Goal: Use online tool/utility: Utilize a website feature to perform a specific function

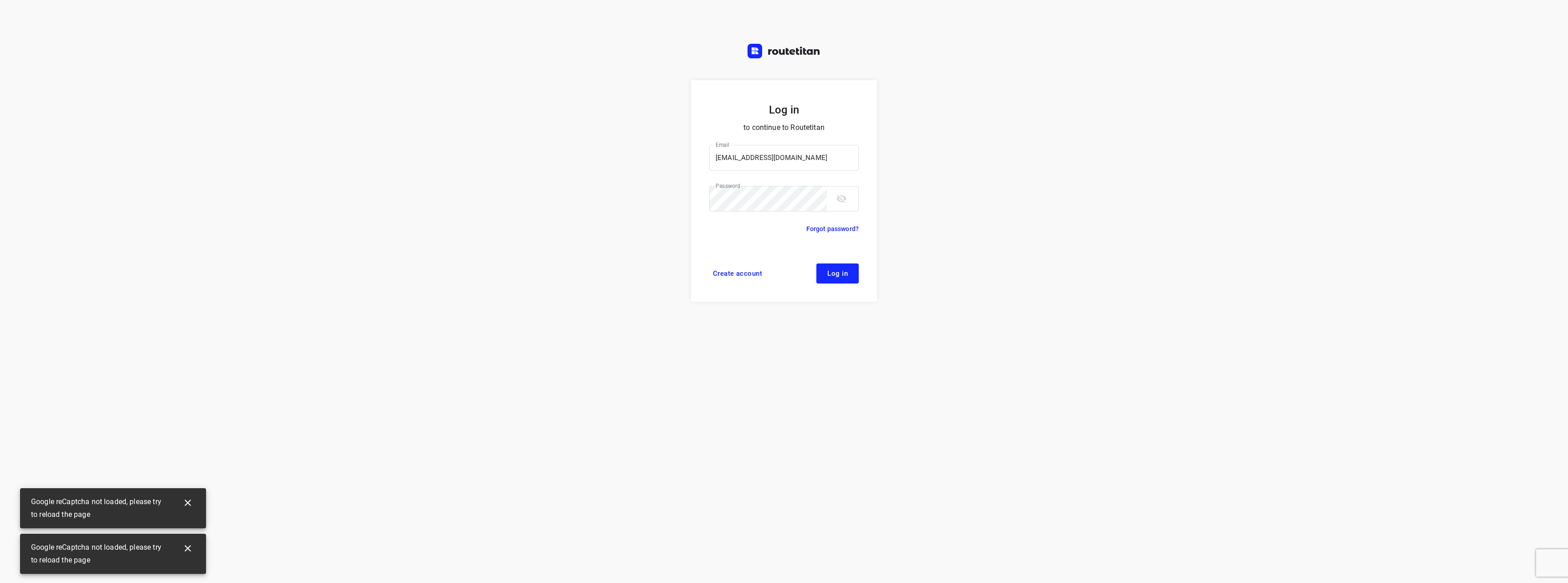
click at [848, 273] on button "Log in" at bounding box center [838, 273] width 43 height 20
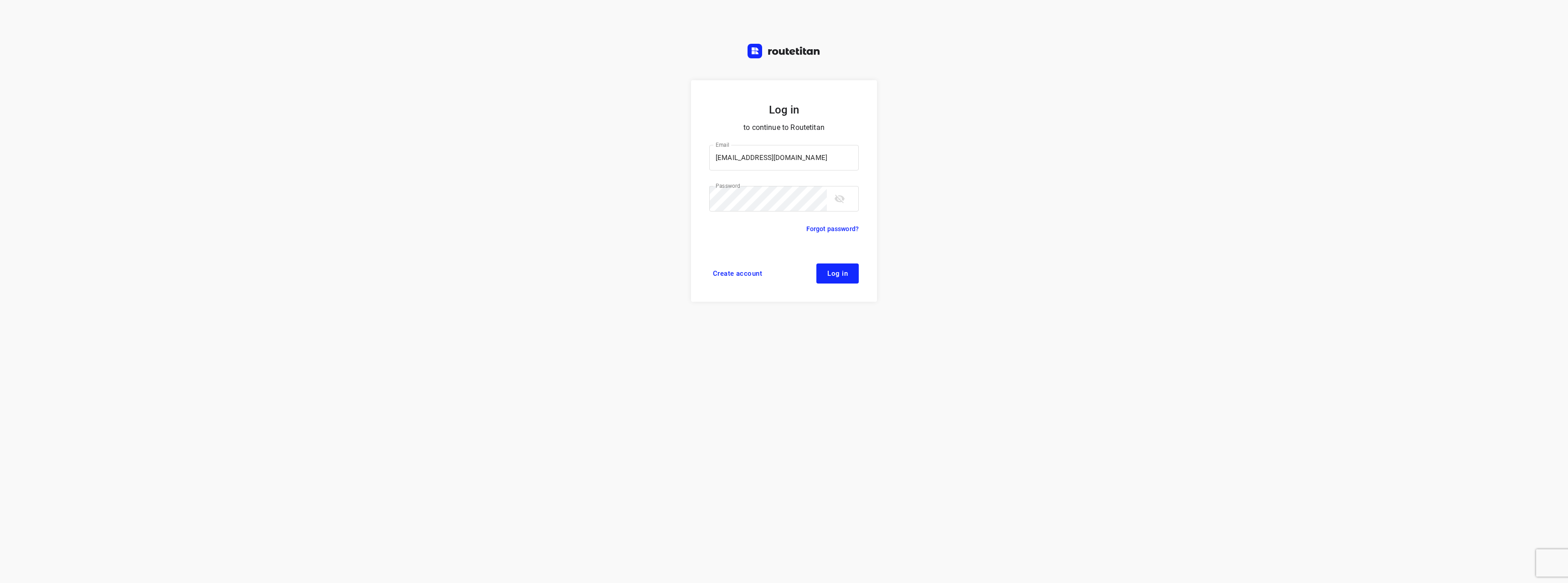
click at [835, 273] on span "Log in" at bounding box center [838, 273] width 21 height 7
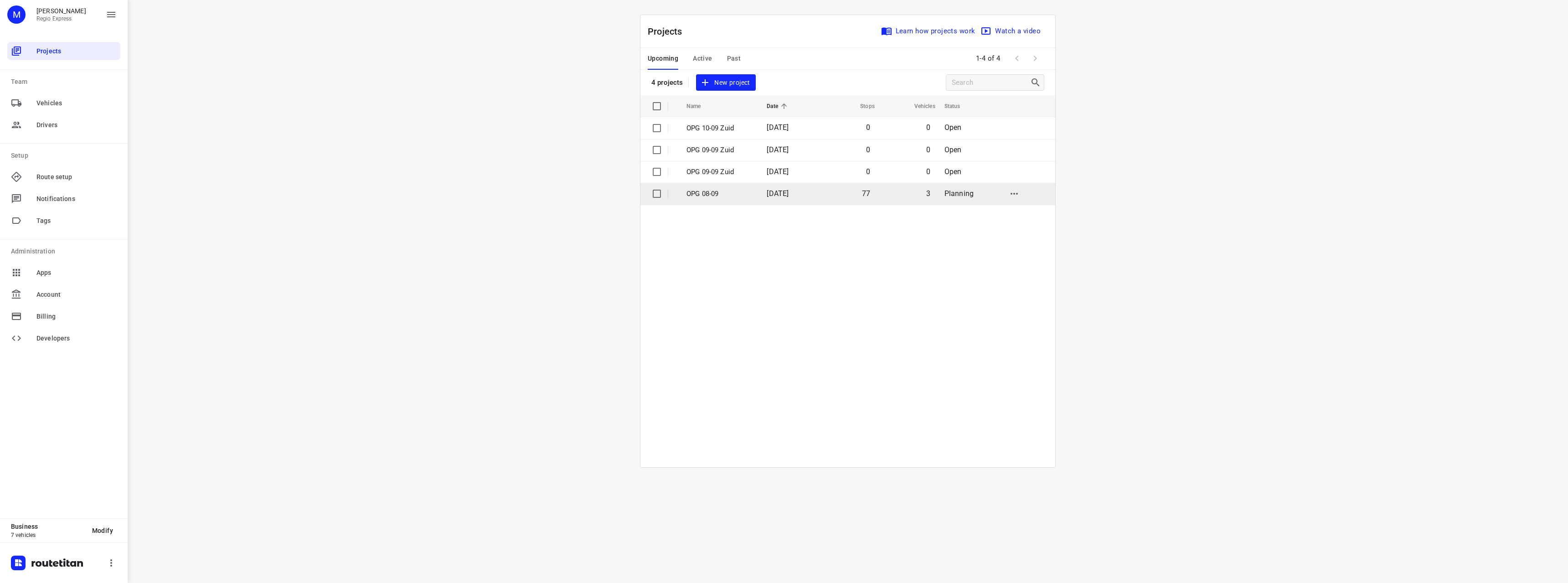
click at [728, 193] on p "OPG 08-09" at bounding box center [720, 194] width 67 height 10
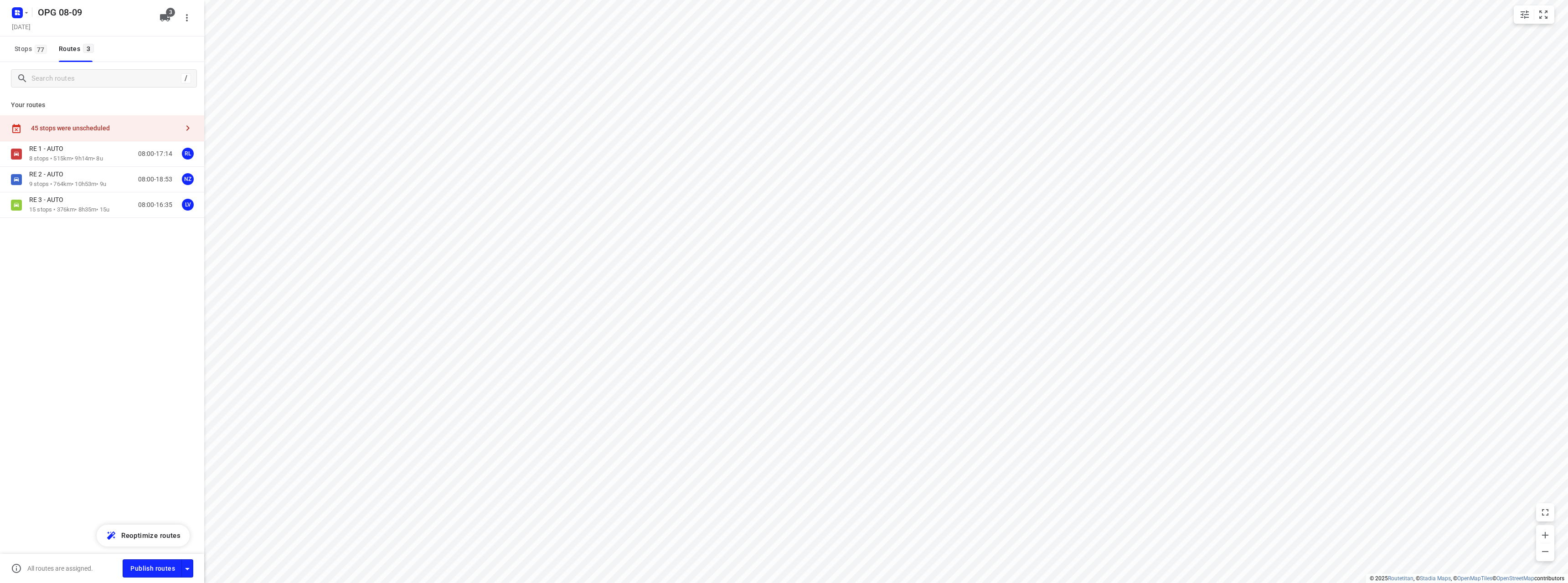
type input "distance"
click at [174, 566] on span "Publish routes" at bounding box center [152, 569] width 45 height 12
click at [157, 570] on input "checkbox" at bounding box center [158, 568] width 52 height 17
click at [187, 205] on div "LV" at bounding box center [188, 205] width 12 height 12
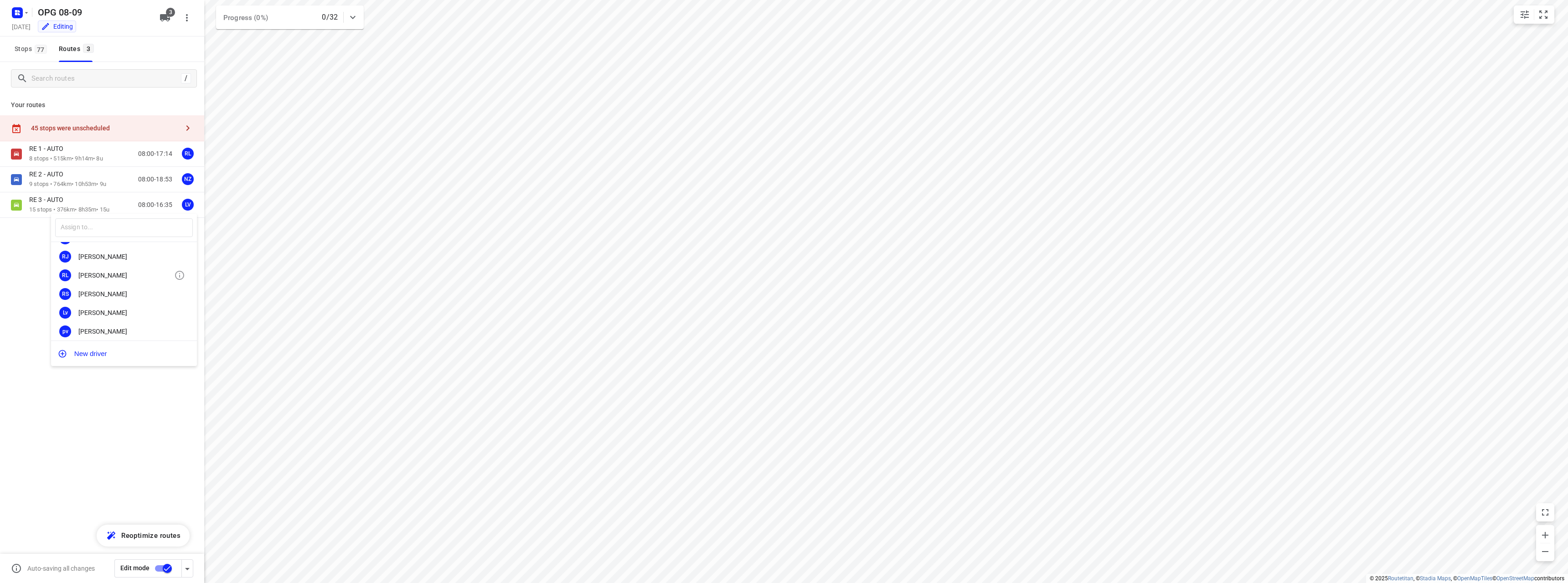
click at [110, 365] on div "[PERSON_NAME]" at bounding box center [126, 368] width 96 height 7
click at [167, 571] on input "checkbox" at bounding box center [167, 568] width 52 height 17
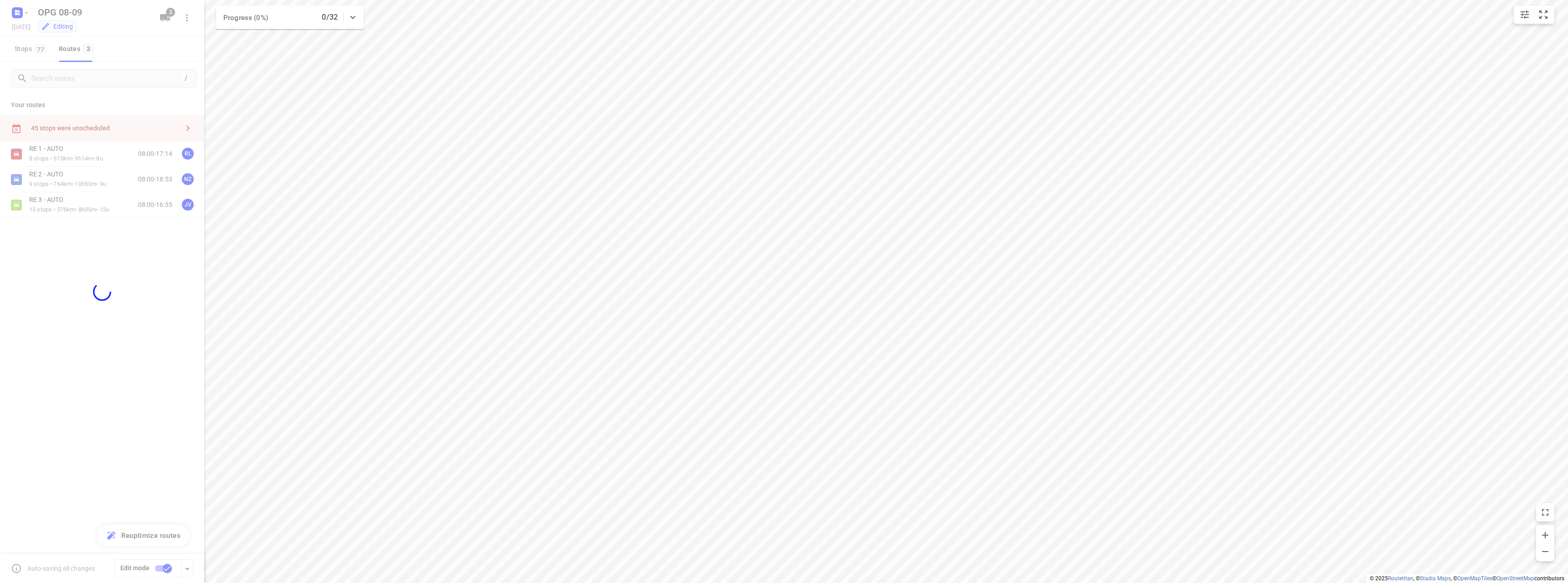
checkbox input "false"
